Goal: Find specific page/section: Find specific page/section

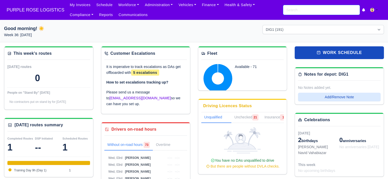
click at [322, 11] on input "search" at bounding box center [321, 10] width 77 height 10
type input "dyl"
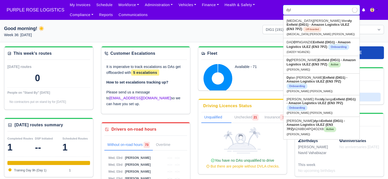
type input "[PERSON_NAME]"
type input "dyla"
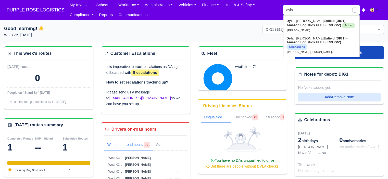
type input "[PERSON_NAME]"
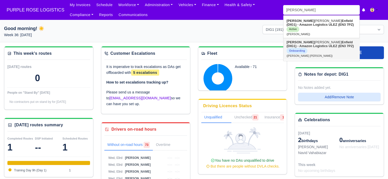
click at [316, 42] on strong "Enfield (DIG1) - Amazon Logistics ULEZ (EN3 7PZ)" at bounding box center [319, 44] width 67 height 8
type input "[PERSON_NAME] [PERSON_NAME]"
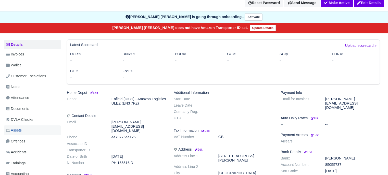
scroll to position [51, 0]
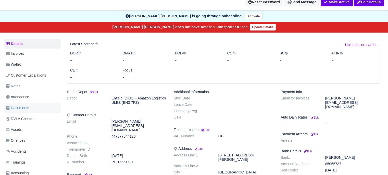
click at [28, 105] on span "Documents" at bounding box center [17, 108] width 23 height 6
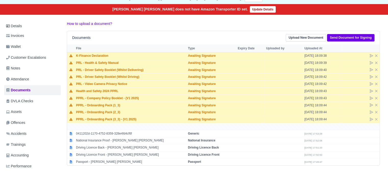
scroll to position [77, 0]
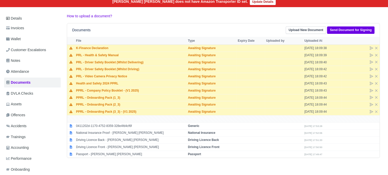
click at [183, 116] on td at bounding box center [223, 119] width 312 height 7
drag, startPoint x: 90, startPoint y: 21, endPoint x: 68, endPoint y: 22, distance: 21.2
click at [68, 23] on div "Documents Upload New Document Send Document for Signing" at bounding box center [223, 30] width 312 height 14
click at [78, 28] on h6 "Documents" at bounding box center [81, 30] width 18 height 4
drag, startPoint x: 104, startPoint y: 22, endPoint x: 70, endPoint y: 22, distance: 33.7
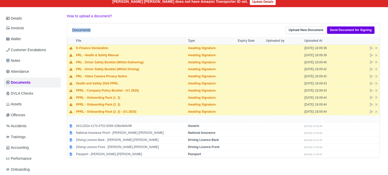
click at [70, 23] on div "Documents Upload New Document Send Document for Signing" at bounding box center [223, 30] width 312 height 14
click at [73, 28] on h6 "Documents" at bounding box center [81, 30] width 18 height 4
click at [90, 28] on h6 "Documents" at bounding box center [81, 30] width 18 height 4
click at [226, 116] on td at bounding box center [223, 119] width 312 height 7
